Goal: Task Accomplishment & Management: Use online tool/utility

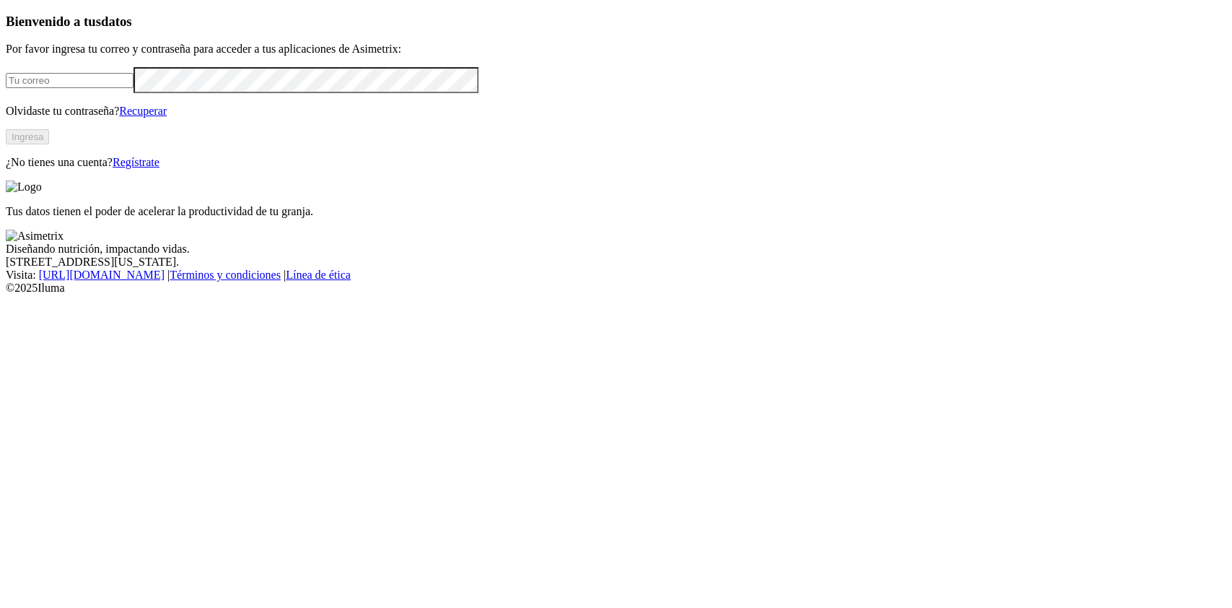
type input "[PERSON_NAME][EMAIL_ADDRESS][PERSON_NAME][DOMAIN_NAME]"
click at [49, 144] on button "Ingresa" at bounding box center [27, 136] width 43 height 15
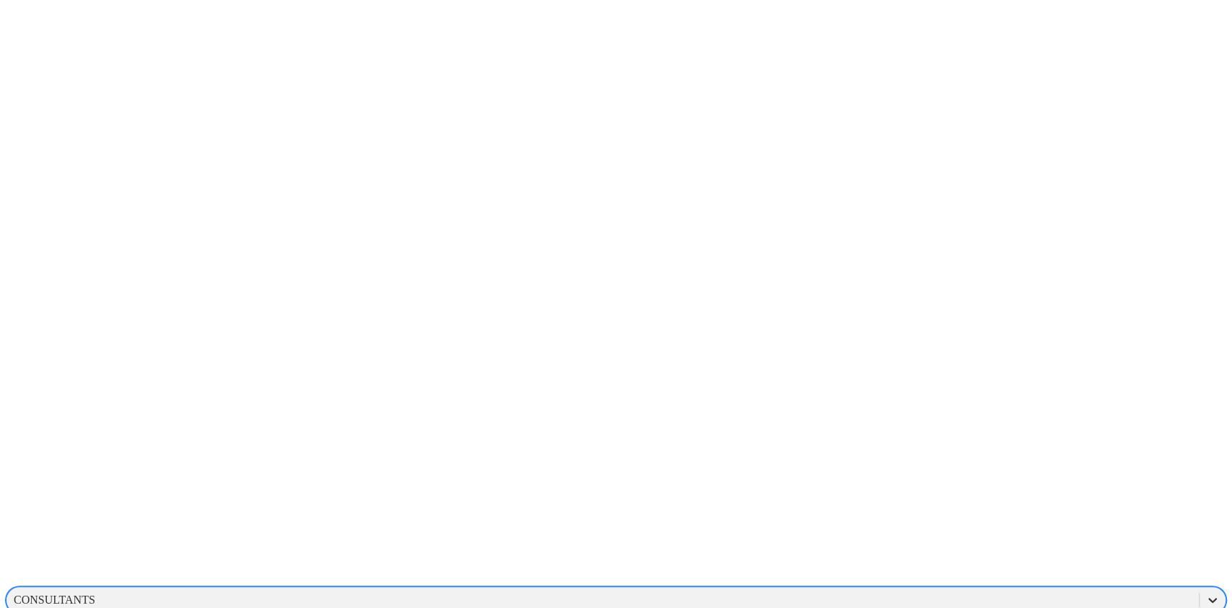
click at [1205, 593] on icon at bounding box center [1212, 600] width 14 height 14
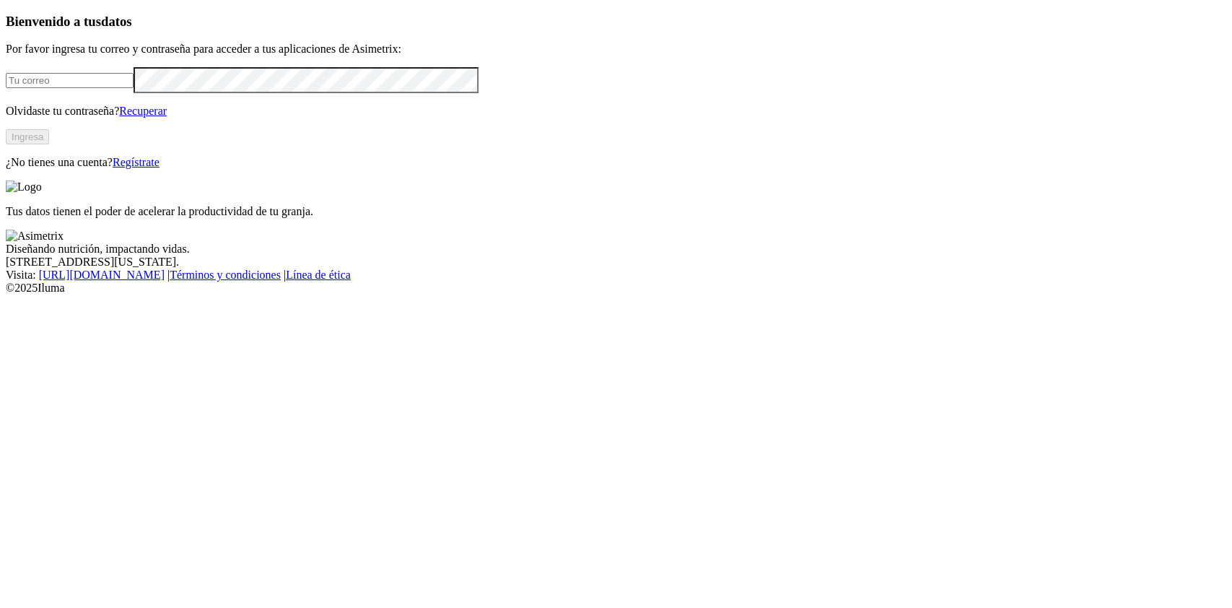
type input "[PERSON_NAME][EMAIL_ADDRESS][PERSON_NAME][DOMAIN_NAME]"
click at [49, 144] on button "Ingresa" at bounding box center [27, 136] width 43 height 15
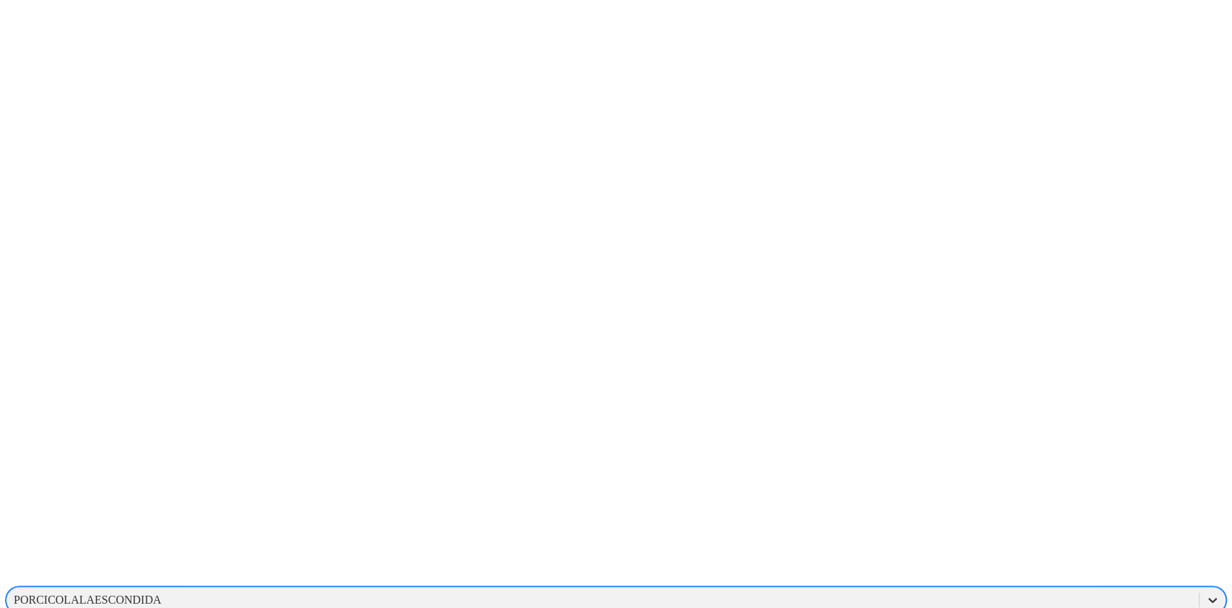
click at [1205, 593] on icon at bounding box center [1212, 600] width 14 height 14
